Goal: Communication & Community: Answer question/provide support

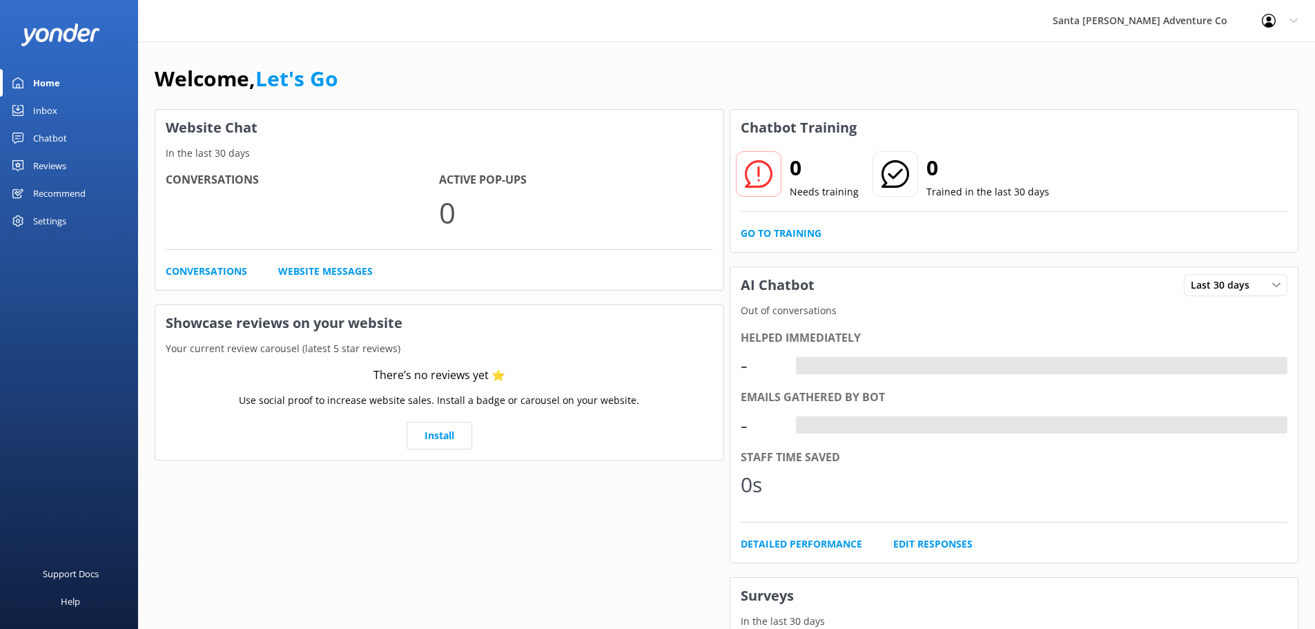
click at [50, 113] on div "Inbox" at bounding box center [45, 111] width 24 height 28
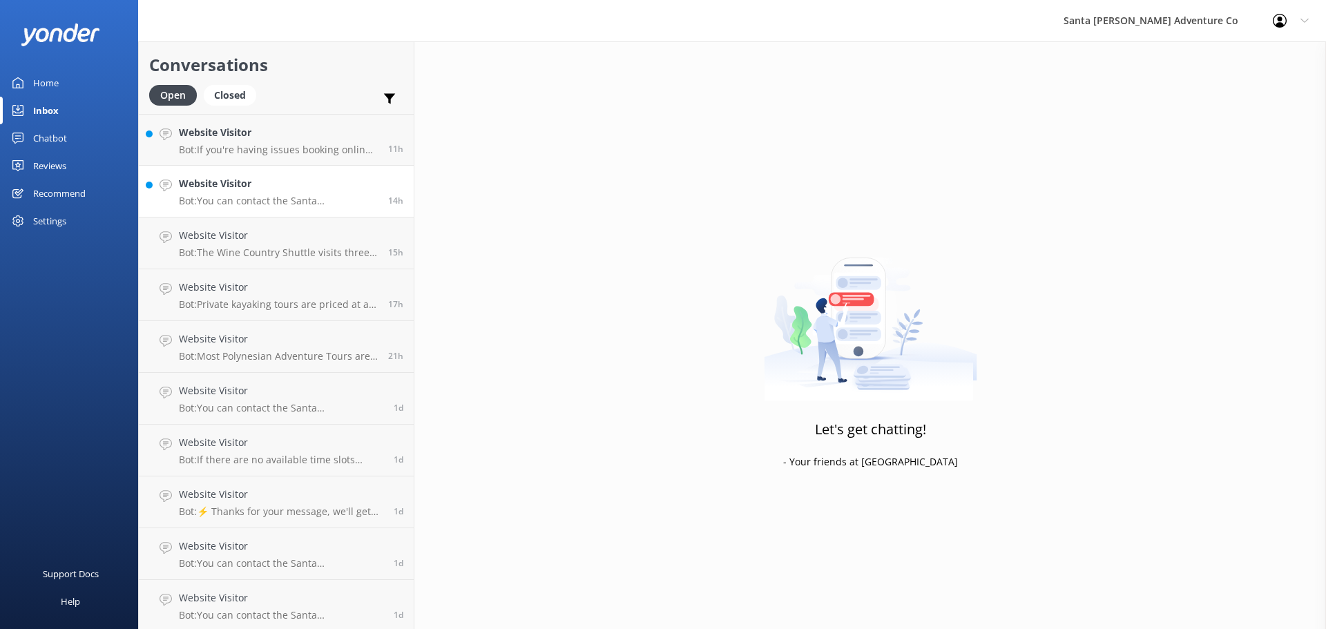
click at [252, 169] on link "Website Visitor Bot: You can contact the Santa [PERSON_NAME] Adventure Co. team…" at bounding box center [276, 192] width 275 height 52
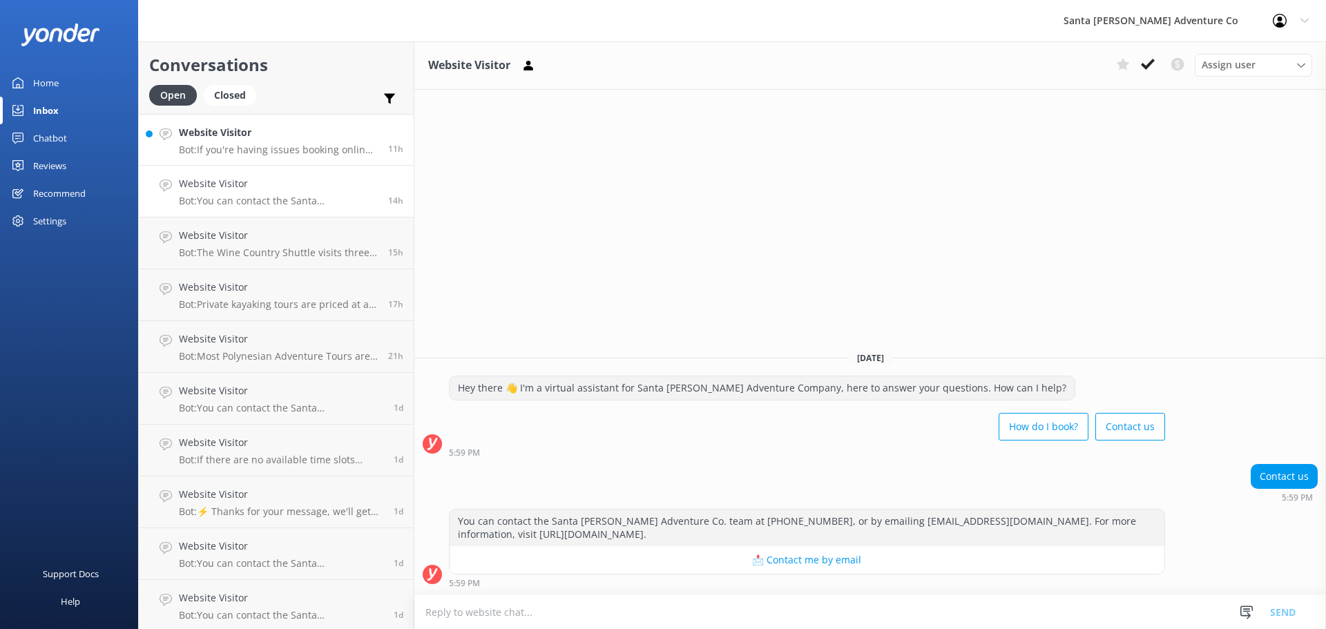
click at [247, 131] on h4 "Website Visitor" at bounding box center [278, 132] width 199 height 15
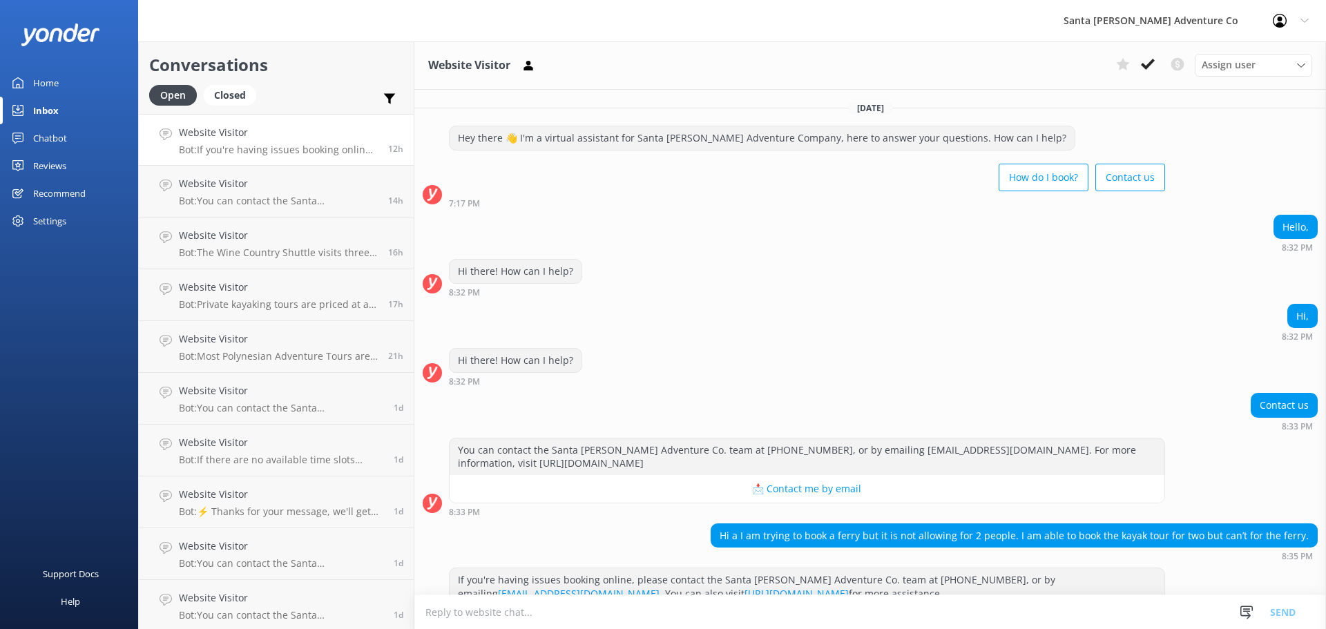
scroll to position [32, 0]
